Goal: Task Accomplishment & Management: Use online tool/utility

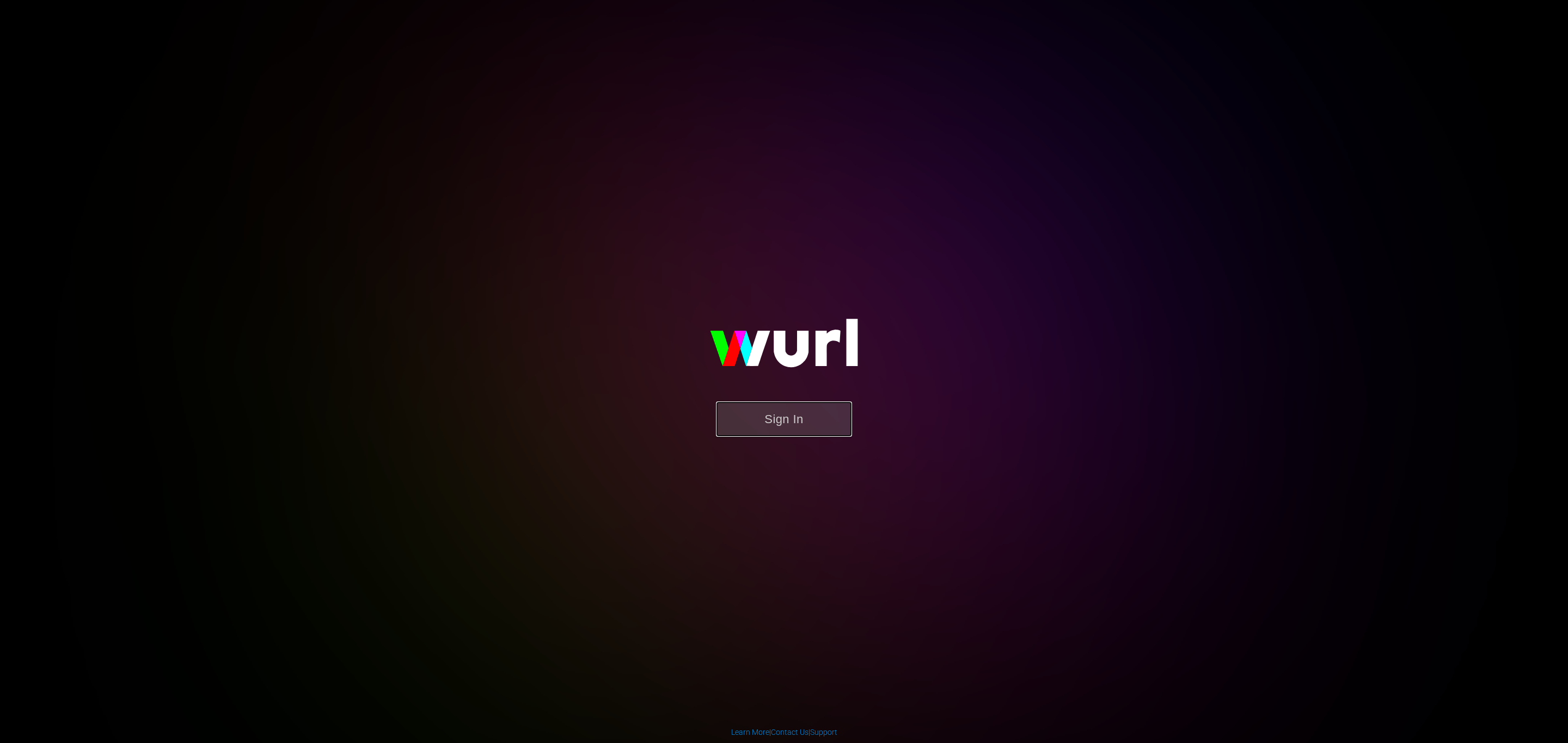
click at [761, 423] on button "Sign In" at bounding box center [784, 419] width 136 height 35
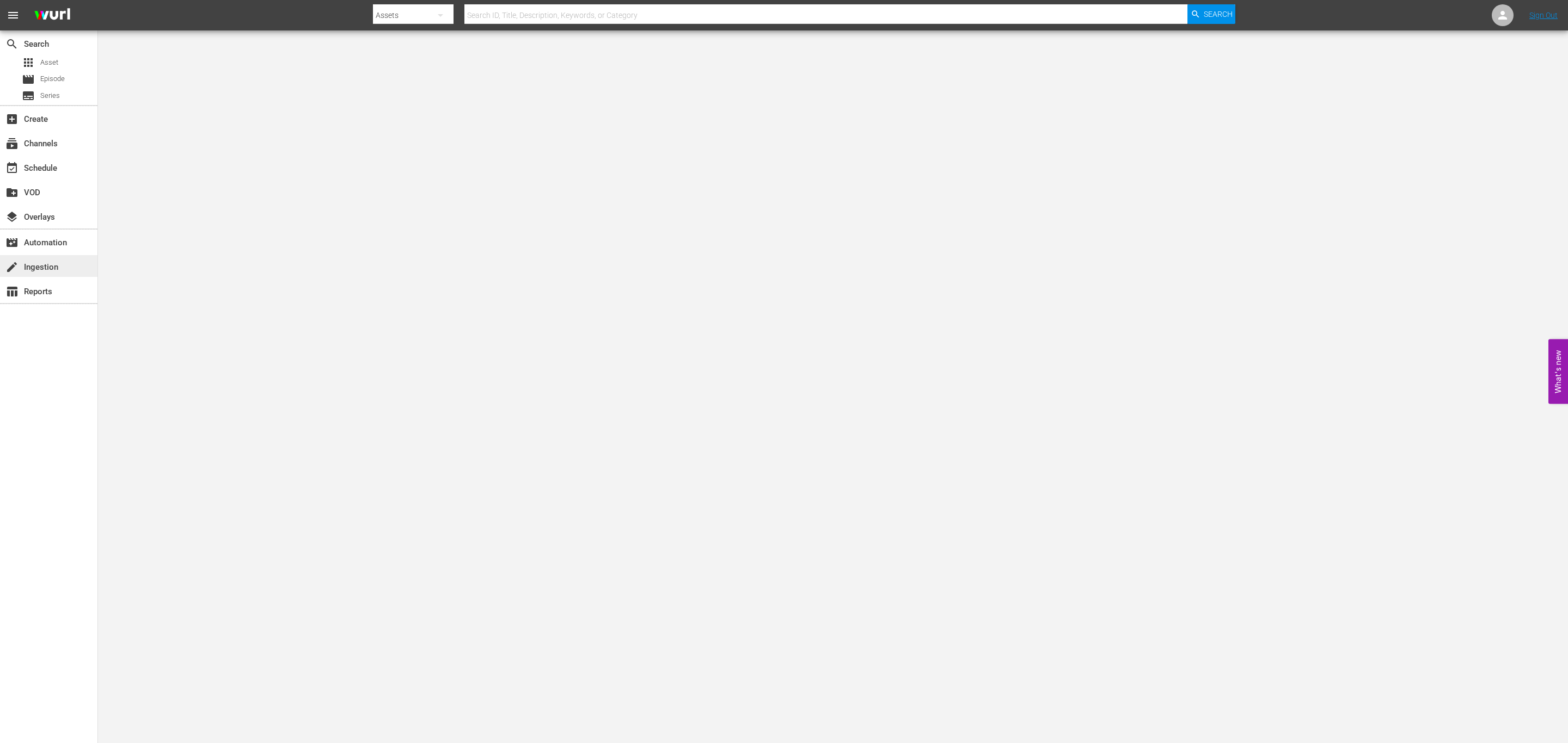
click at [44, 276] on div "create Ingestion" at bounding box center [49, 266] width 97 height 22
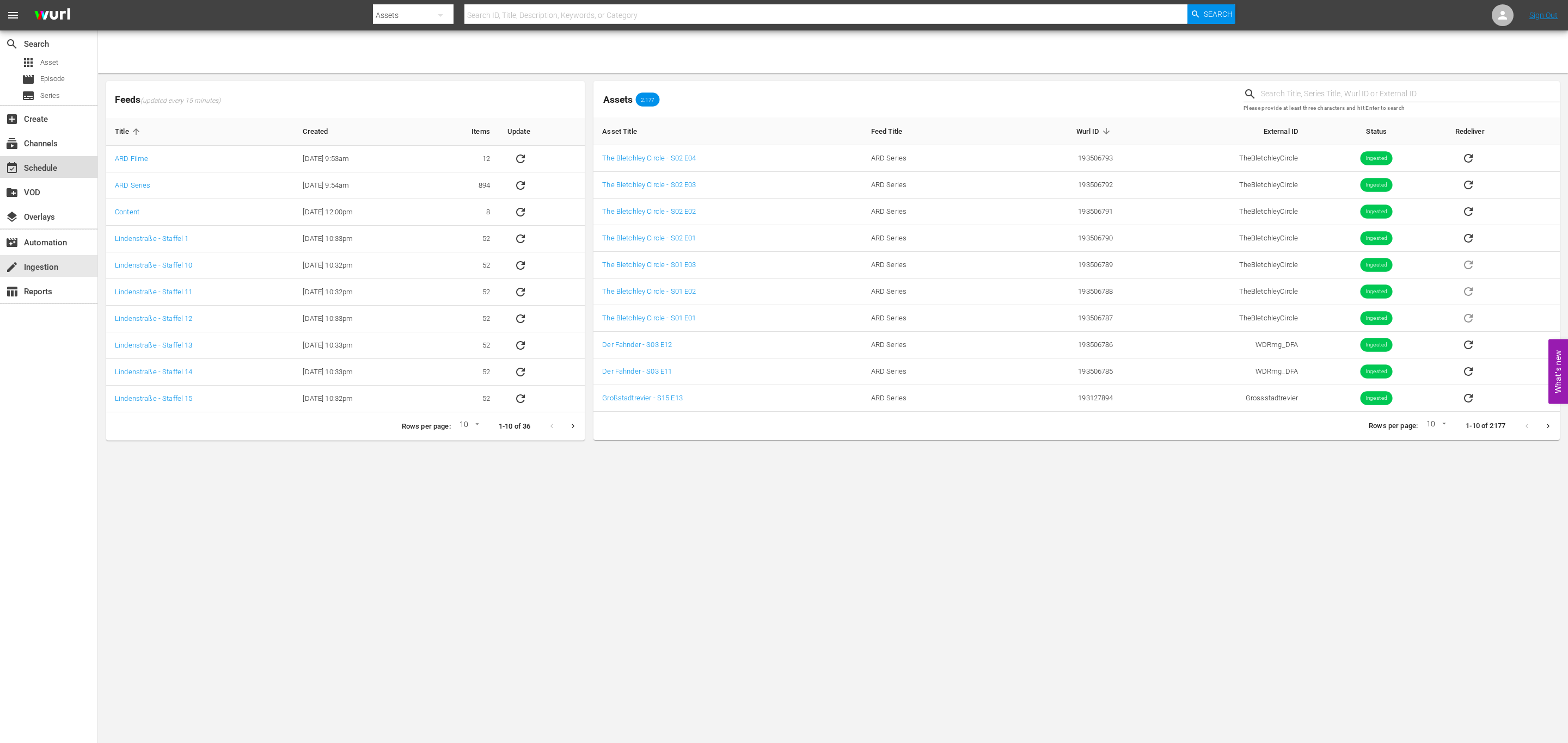
click at [70, 165] on div "event_available Schedule" at bounding box center [49, 167] width 97 height 22
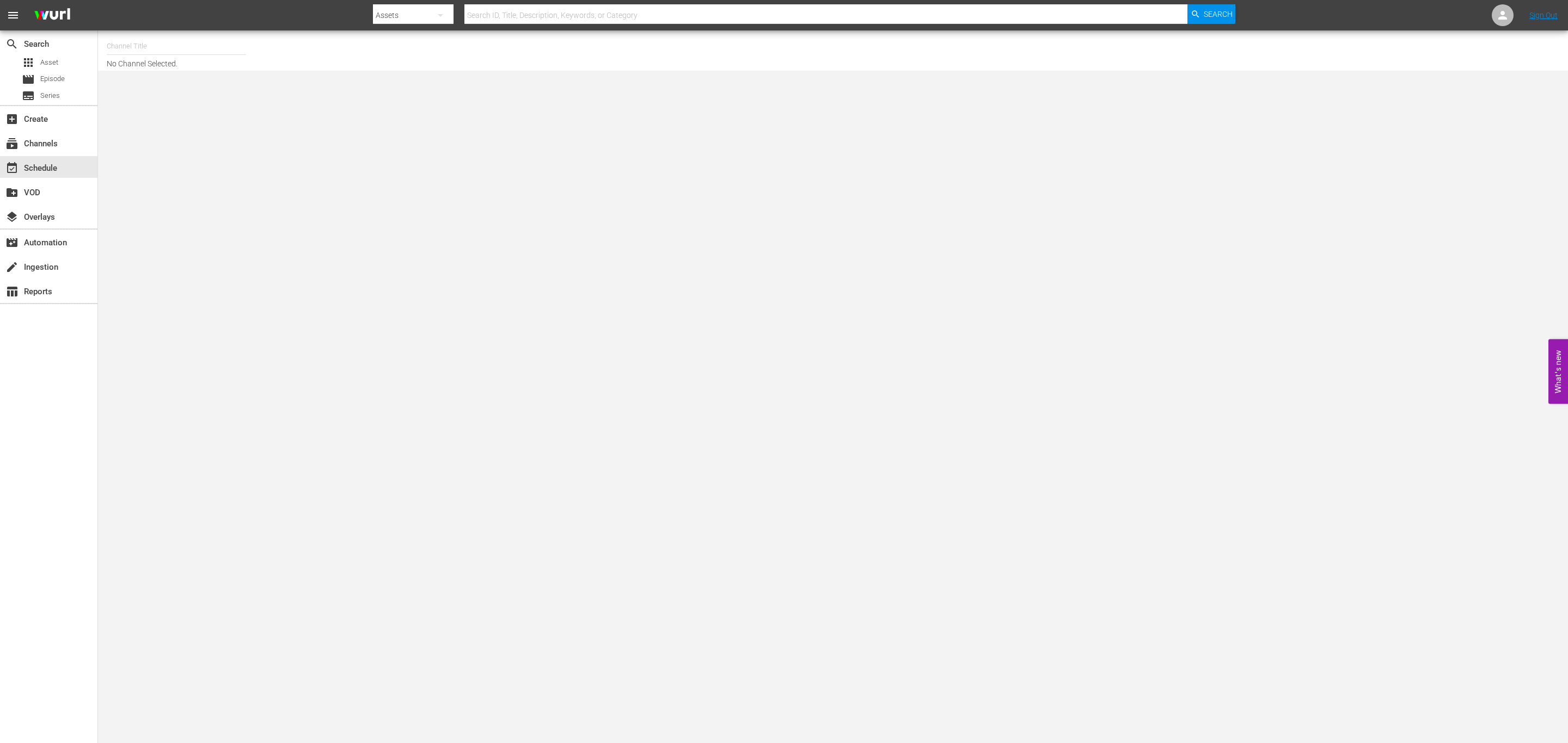
click at [175, 46] on input "text" at bounding box center [176, 46] width 140 height 26
click at [175, 95] on div "ARD Plus Lindenstraße (1886 - ard_plus_ardpluslindenstrae_1)" at bounding box center [256, 103] width 282 height 26
type input "ARD Plus Lindenstraße (1886 - ard_plus_ardpluslindenstrae_1)"
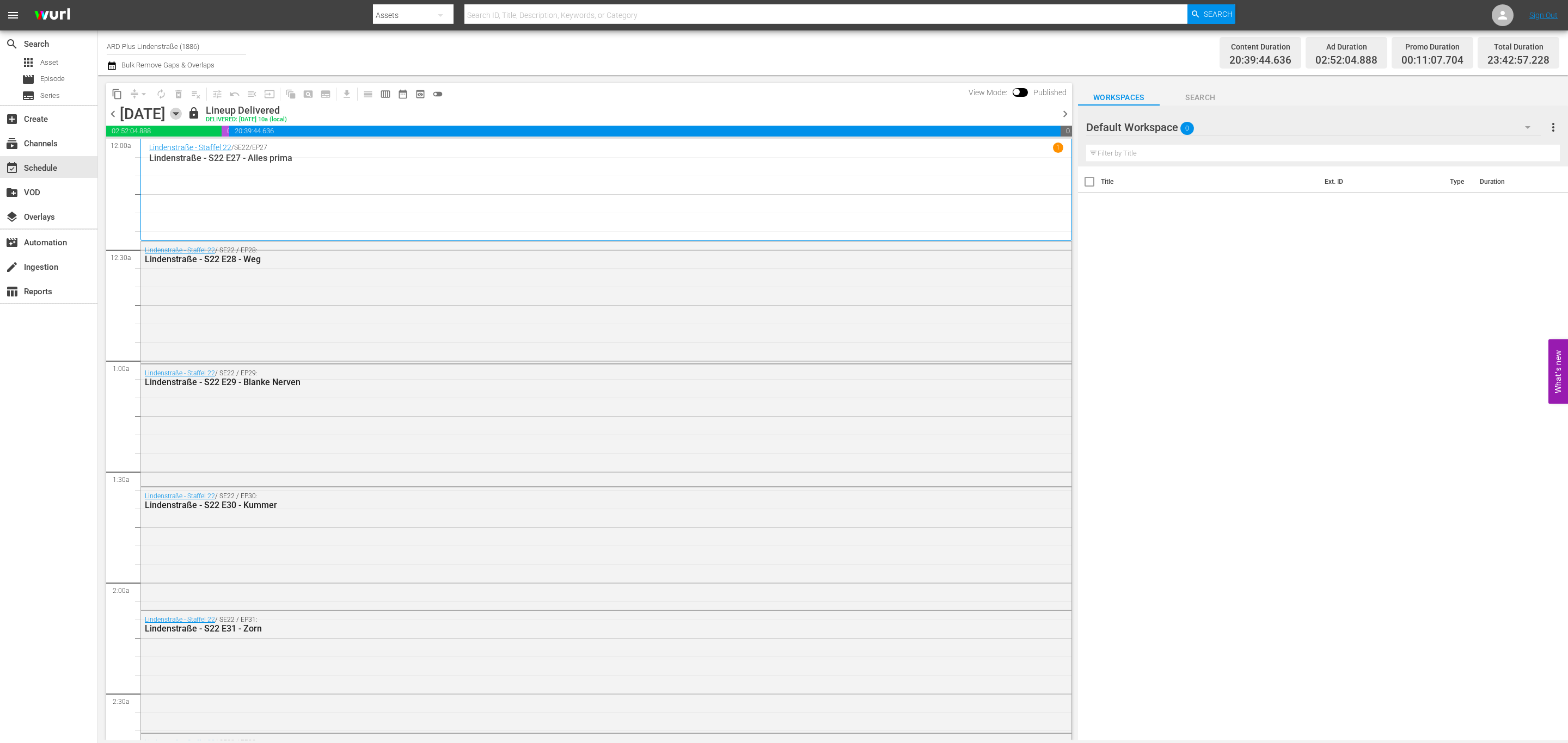
click at [182, 118] on icon "button" at bounding box center [176, 113] width 12 height 12
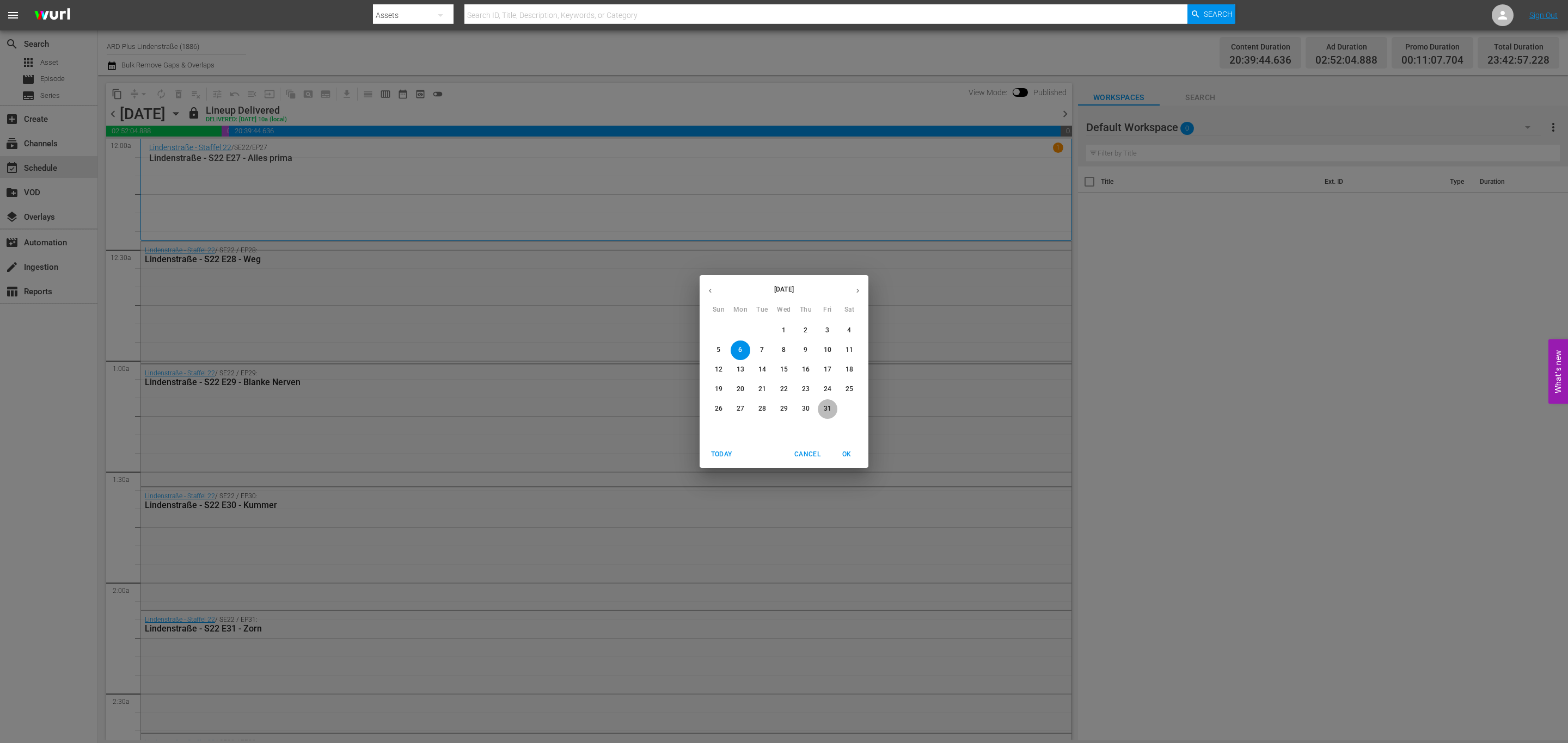
click at [819, 406] on span "31" at bounding box center [828, 409] width 20 height 9
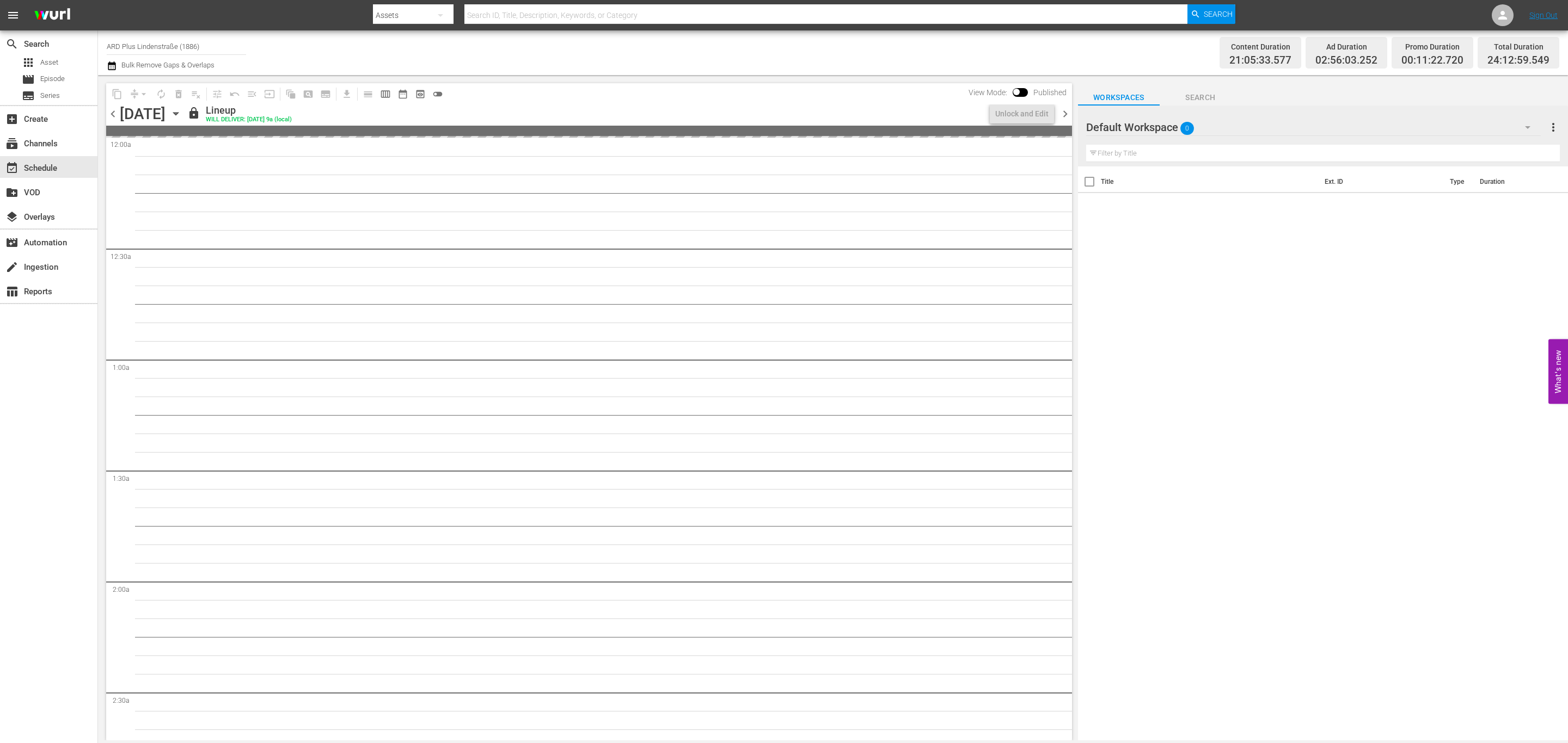
click at [1067, 109] on span "chevron_right" at bounding box center [1065, 113] width 14 height 14
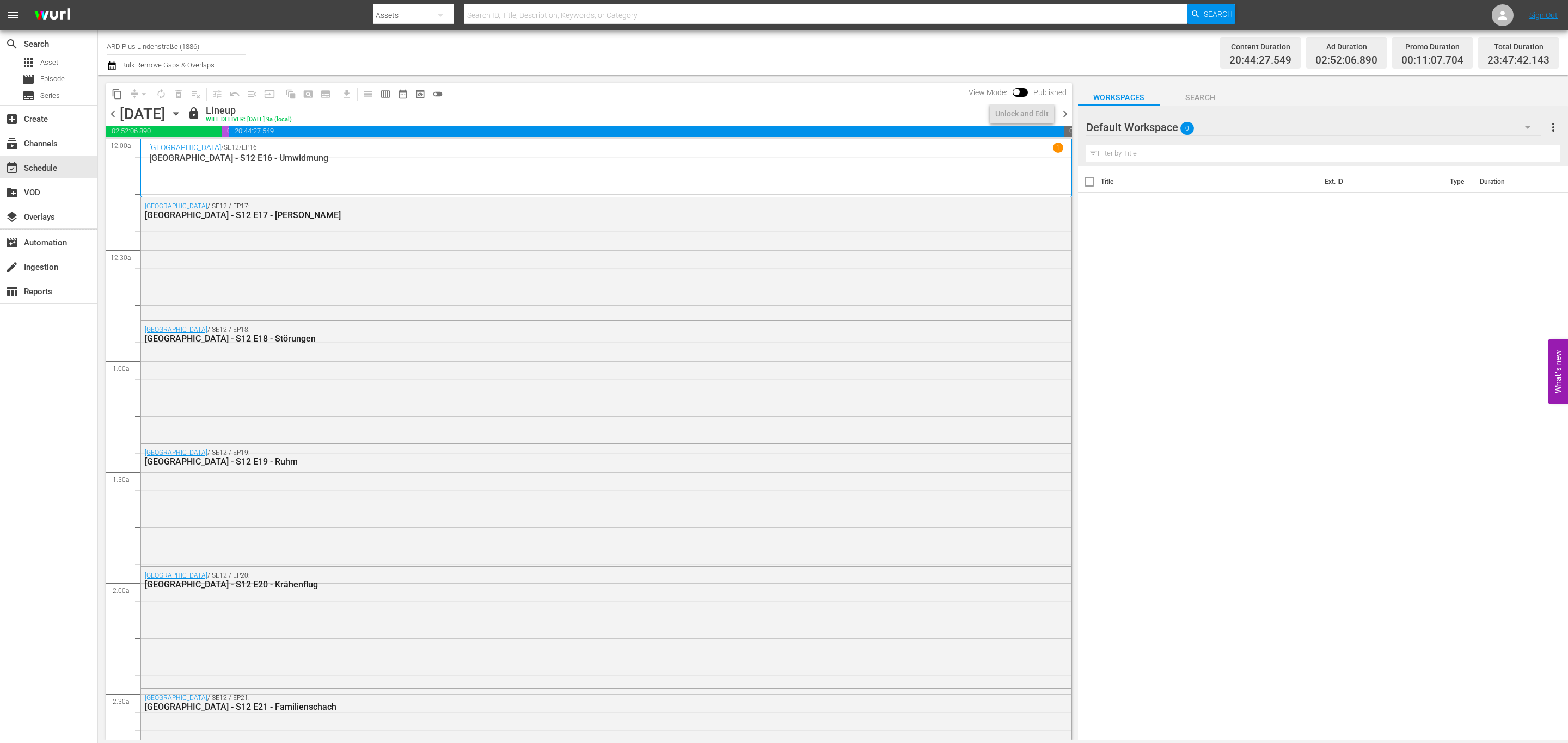
click at [182, 114] on icon "button" at bounding box center [176, 113] width 12 height 12
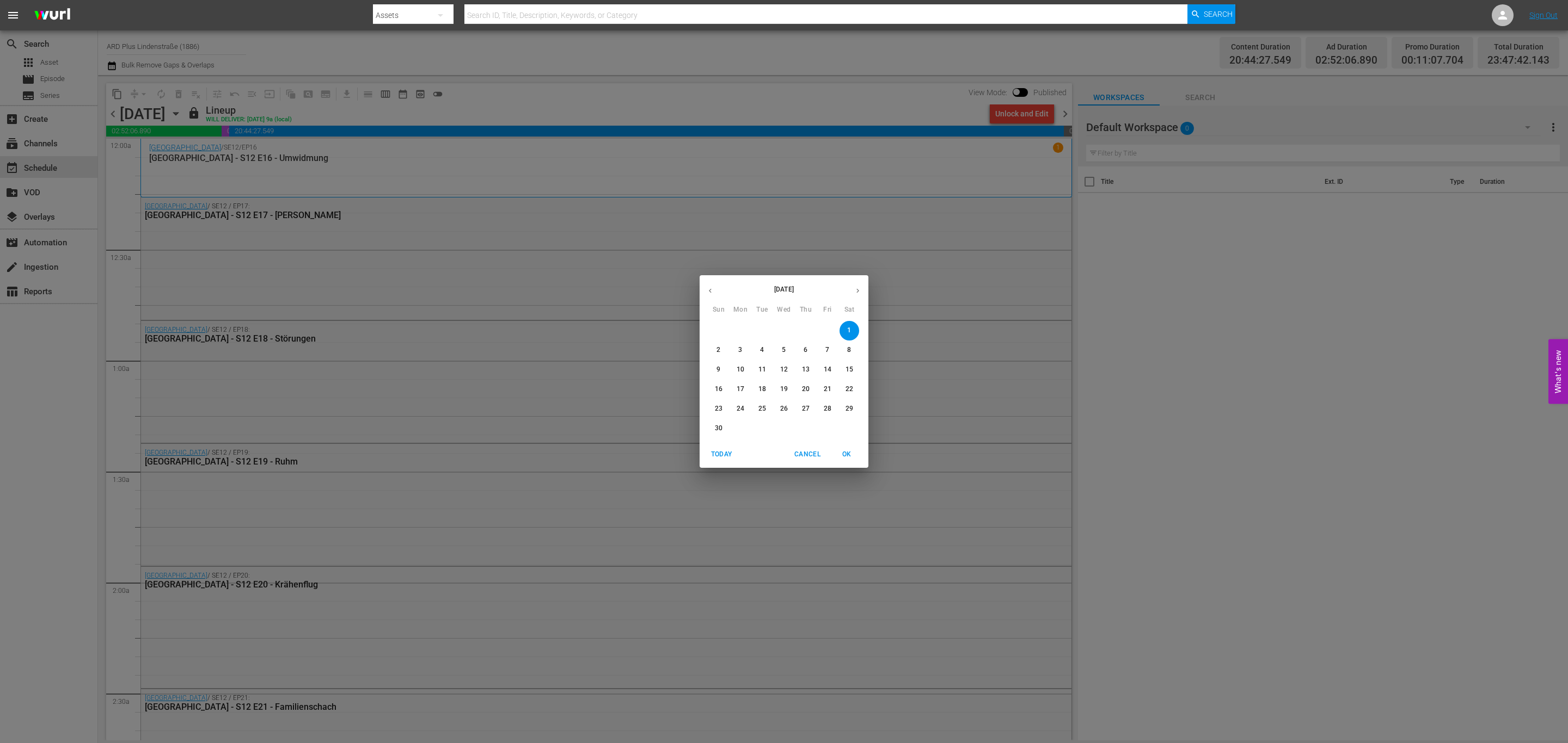
click at [785, 390] on p "19" at bounding box center [784, 389] width 7 height 9
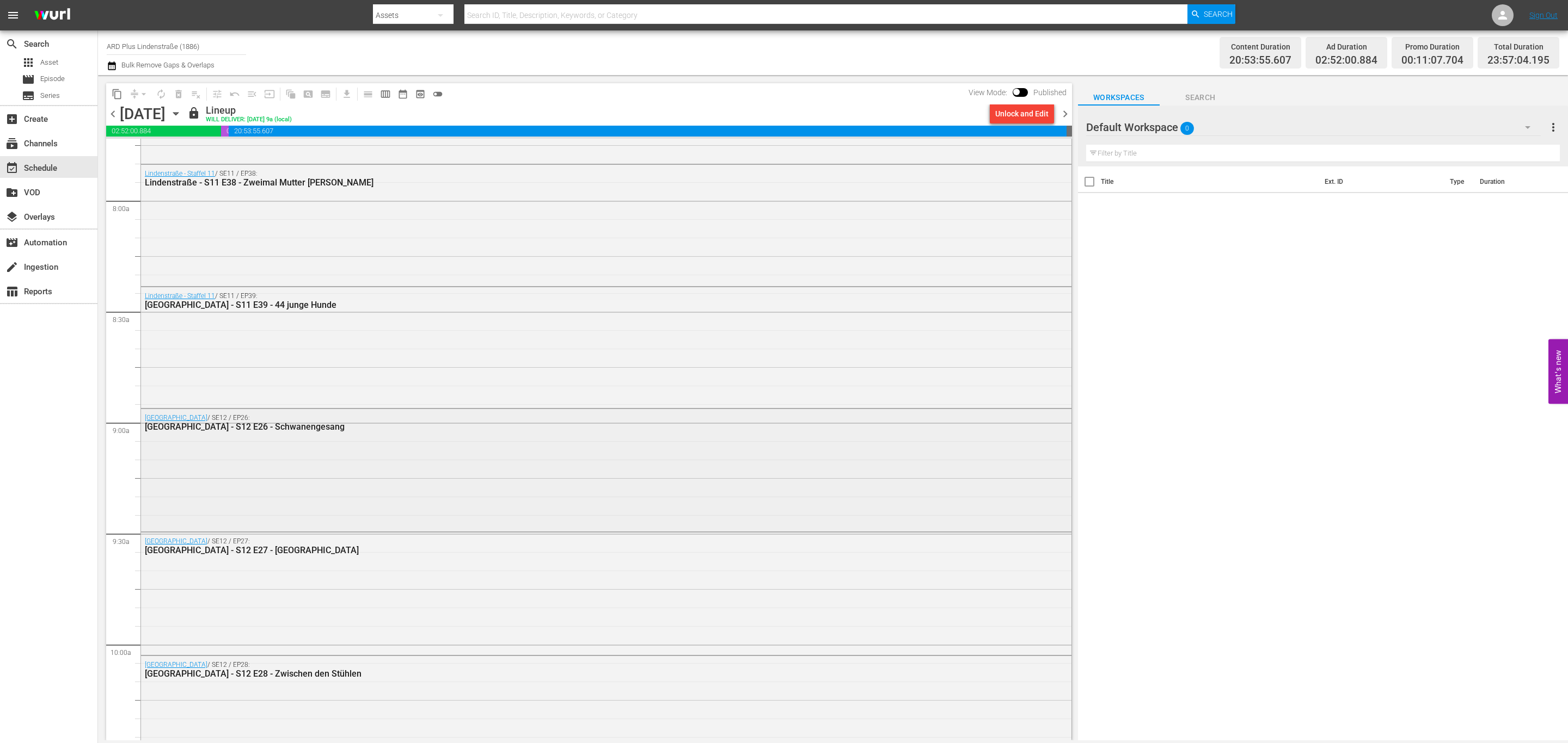
scroll to position [2531, 0]
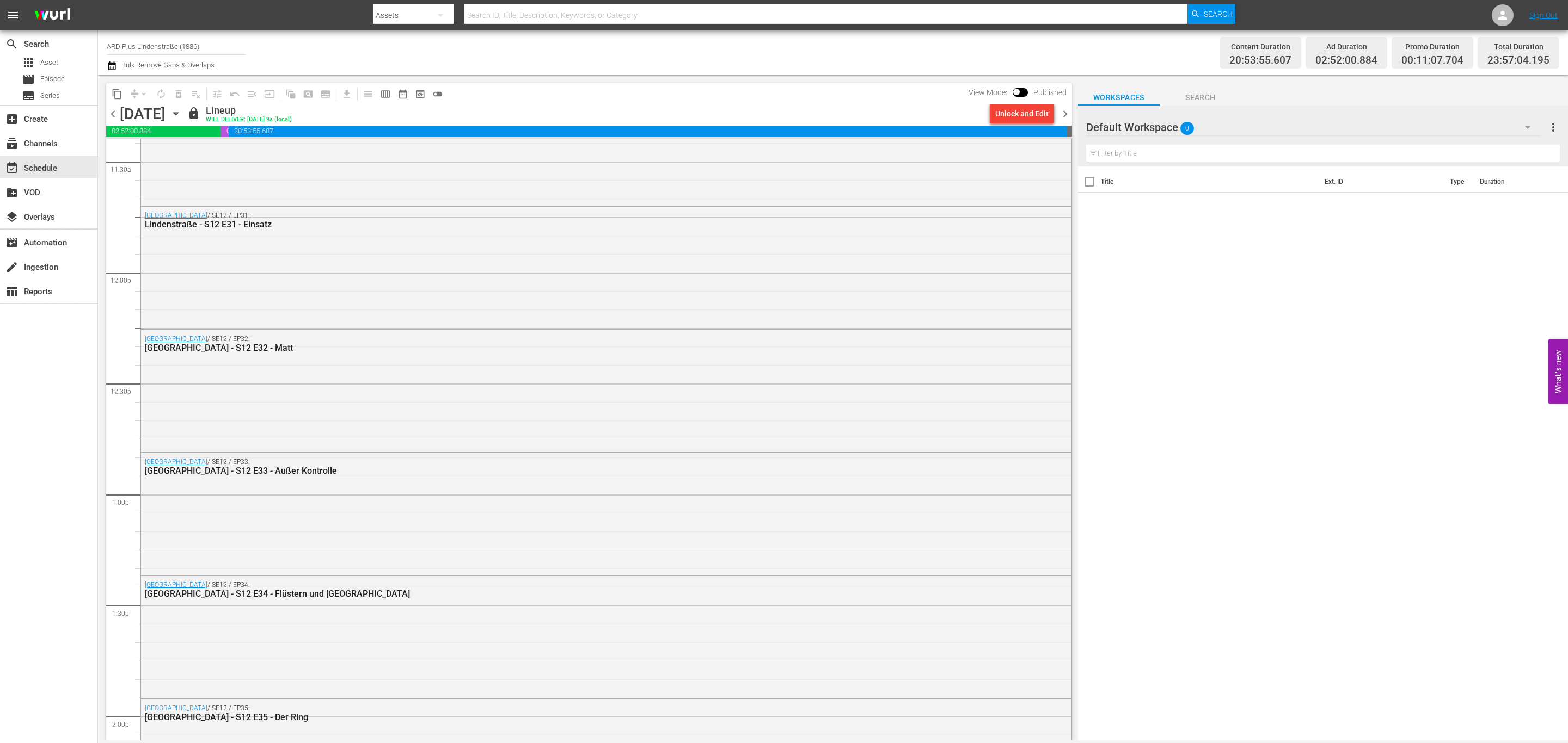
click at [1067, 114] on span "chevron_right" at bounding box center [1065, 113] width 14 height 14
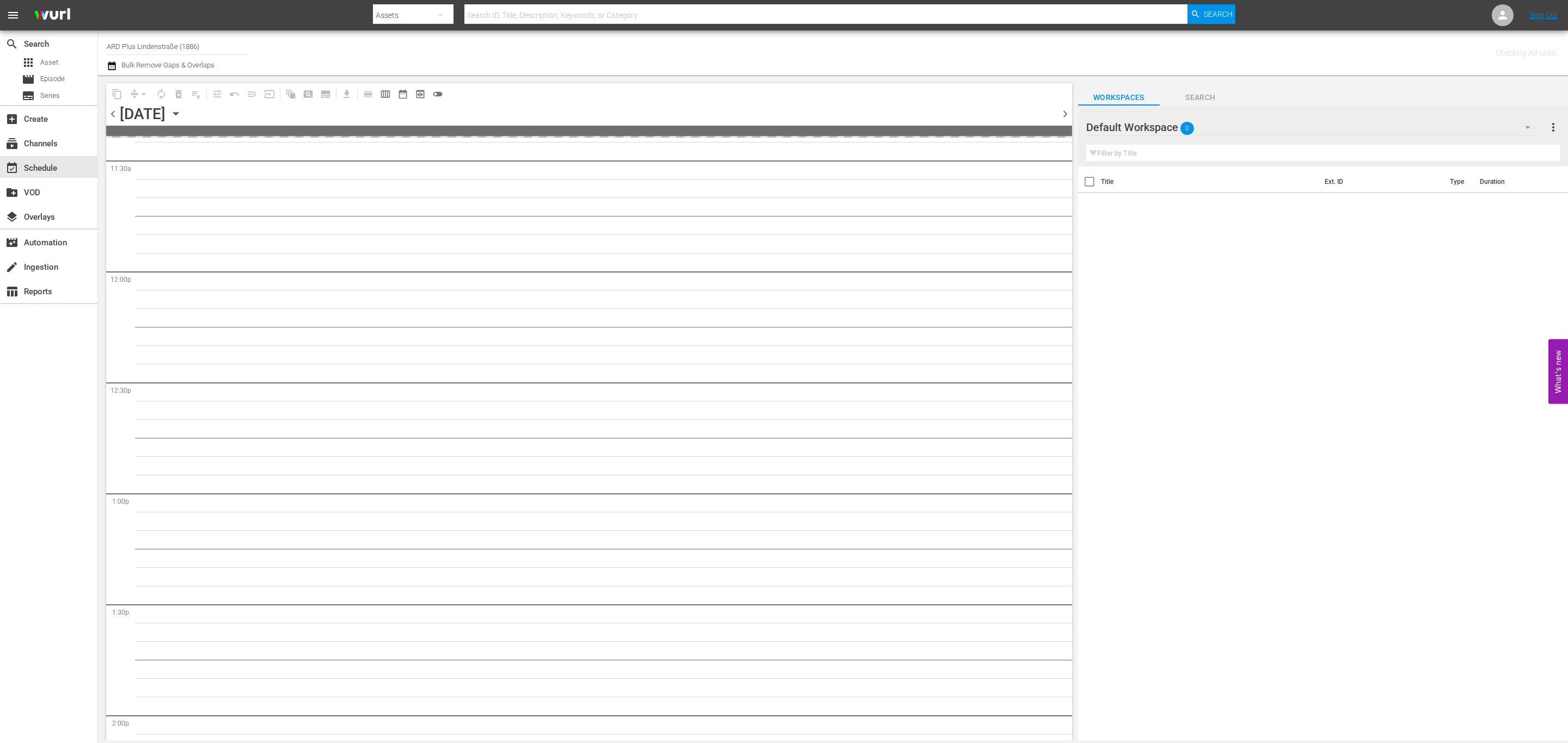
scroll to position [2752, 0]
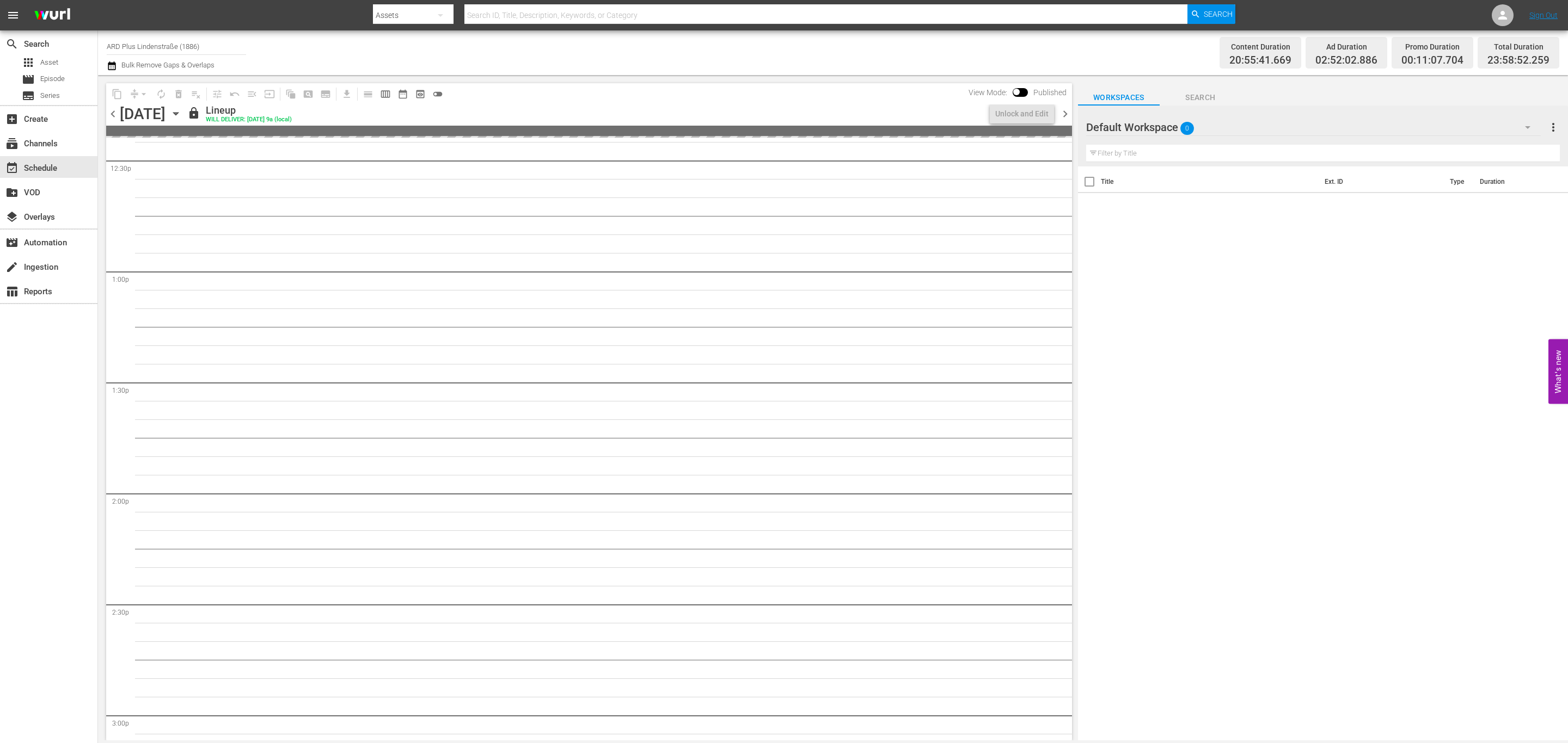
click at [182, 109] on icon "button" at bounding box center [176, 113] width 12 height 12
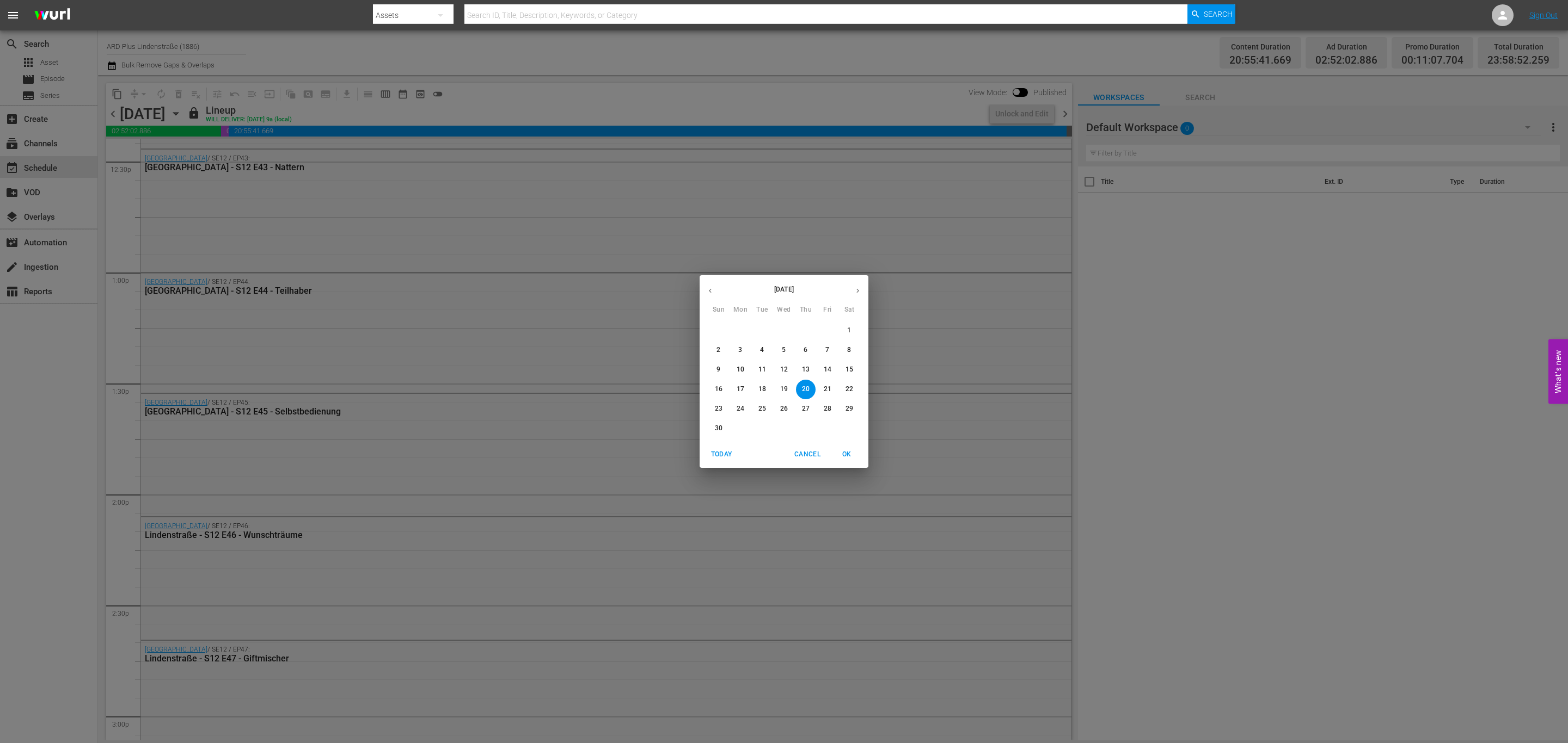
scroll to position [2549, 0]
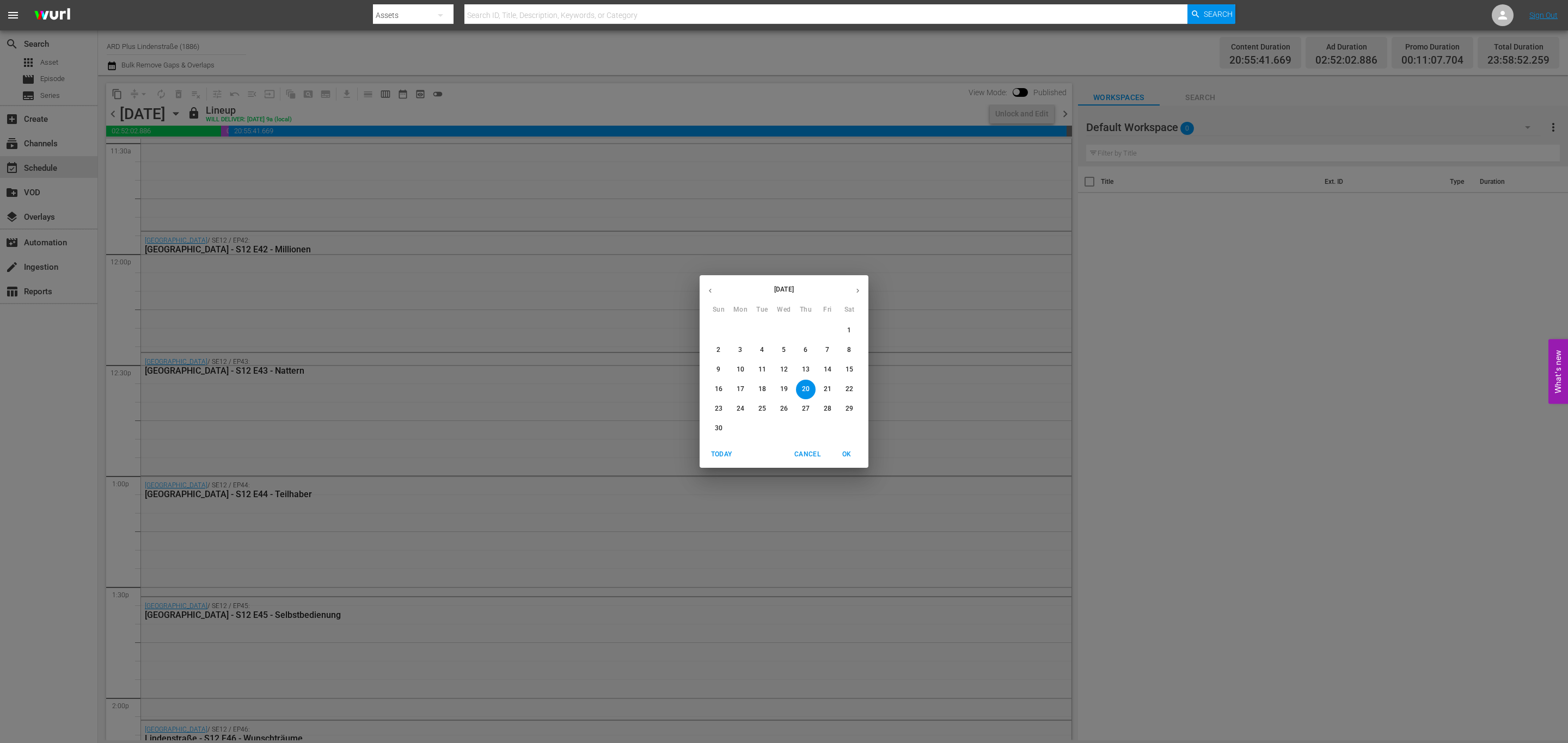
click at [715, 426] on p "30" at bounding box center [718, 429] width 7 height 9
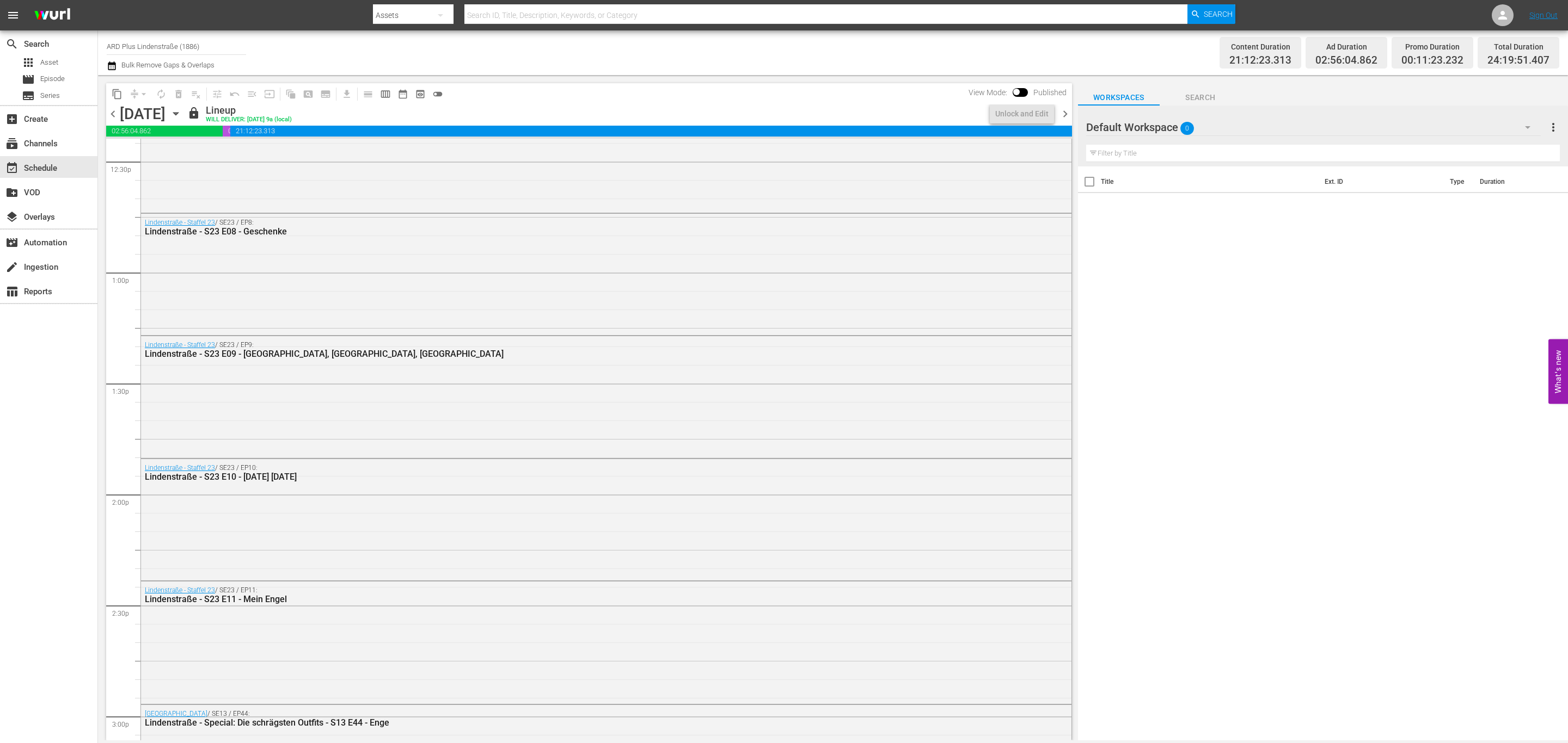
scroll to position [2549, 0]
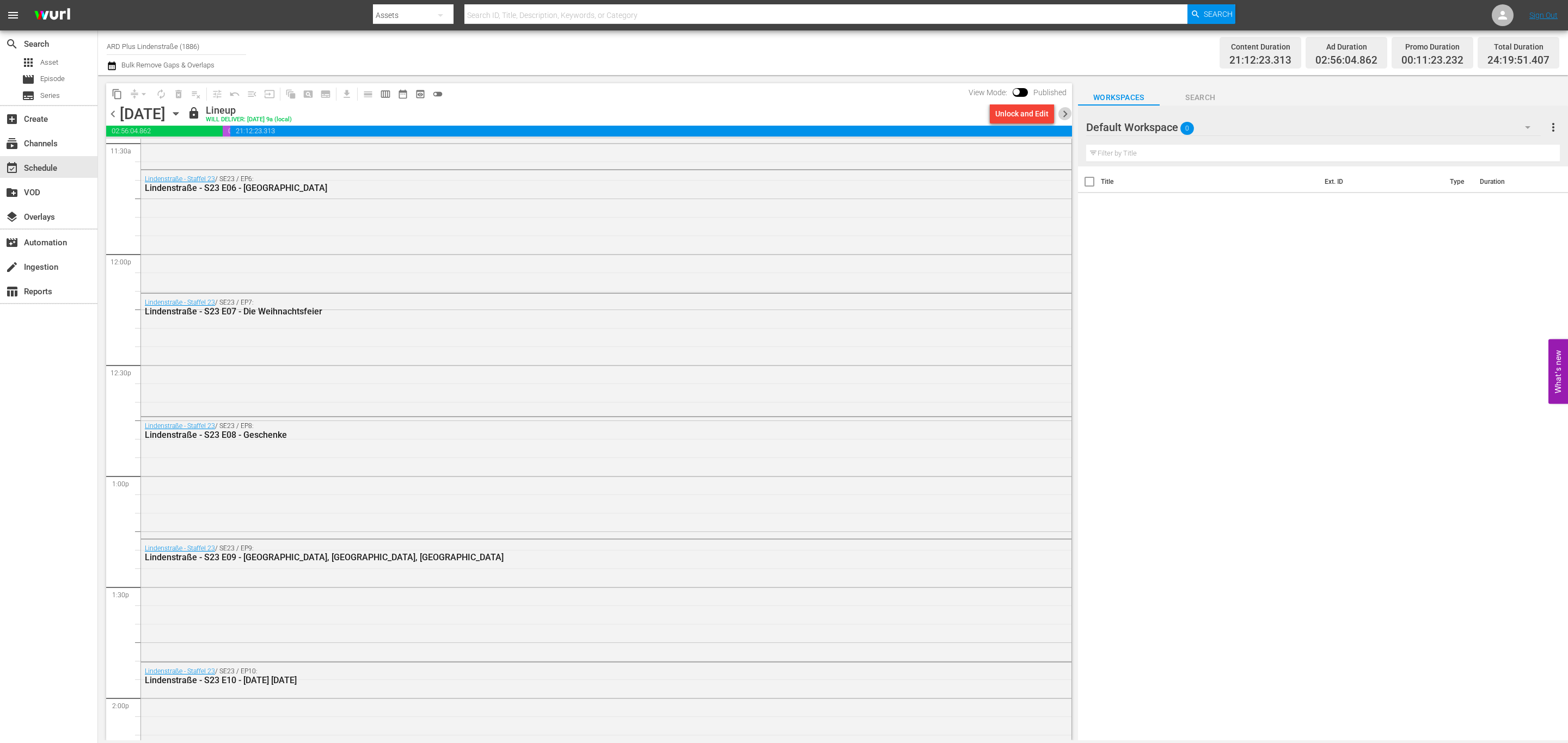
click at [1069, 114] on span "chevron_right" at bounding box center [1065, 113] width 14 height 14
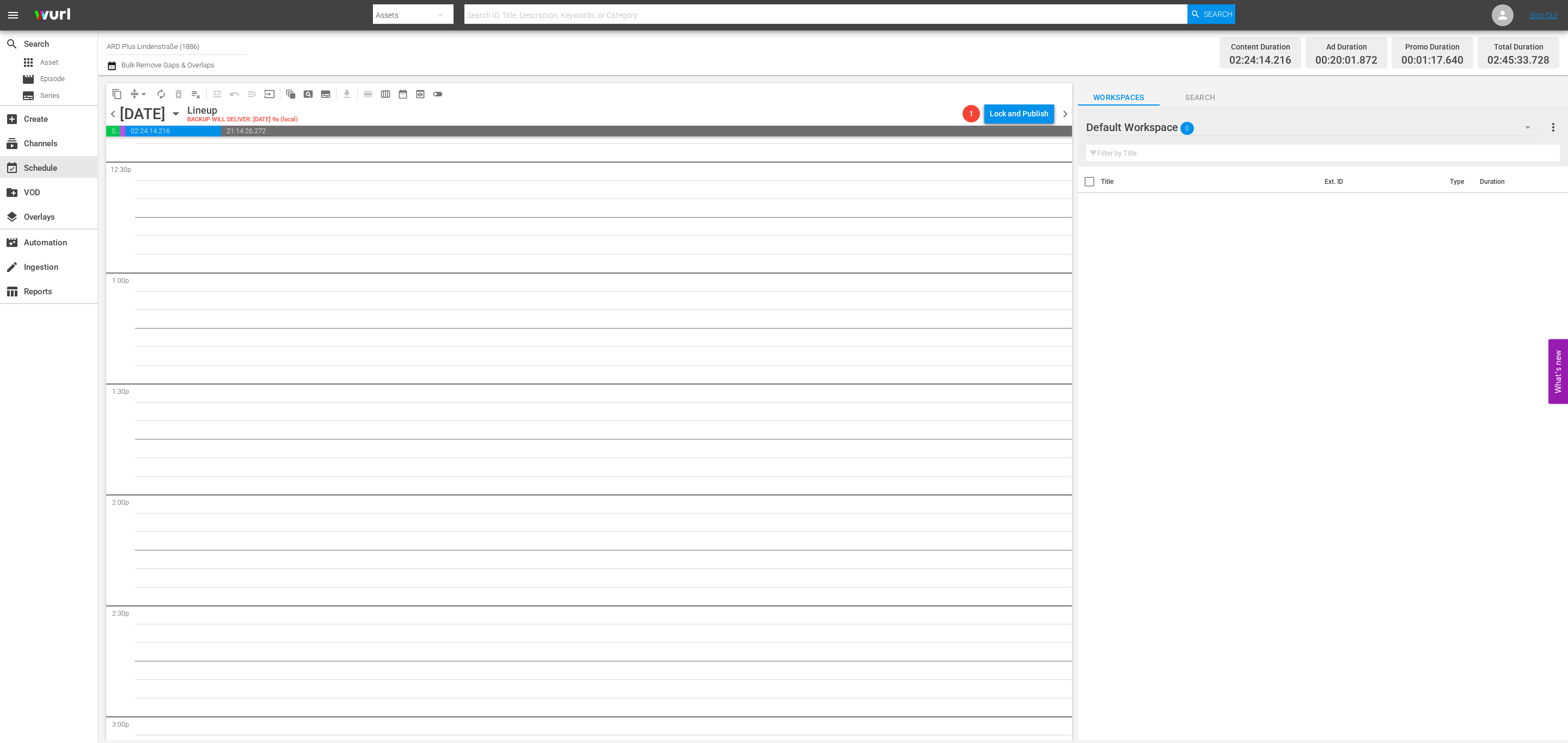
scroll to position [2678, 0]
